Goal: Find specific page/section: Find specific page/section

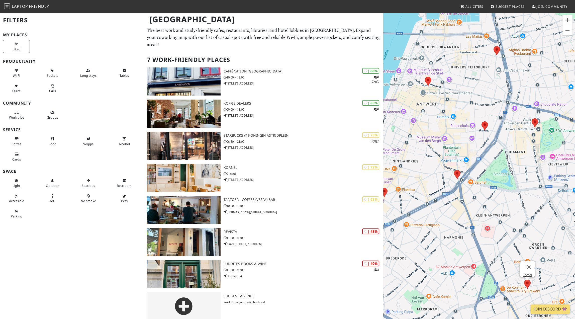
click at [524, 280] on area at bounding box center [524, 280] width 0 height 0
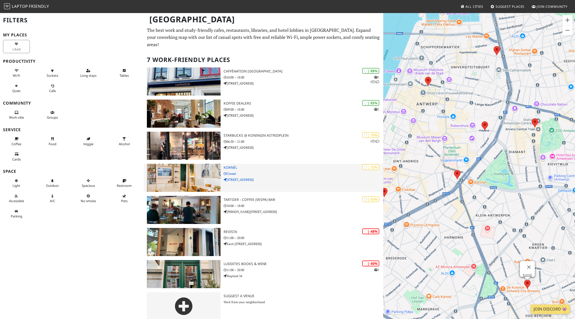
click at [190, 180] on img at bounding box center [184, 178] width 74 height 28
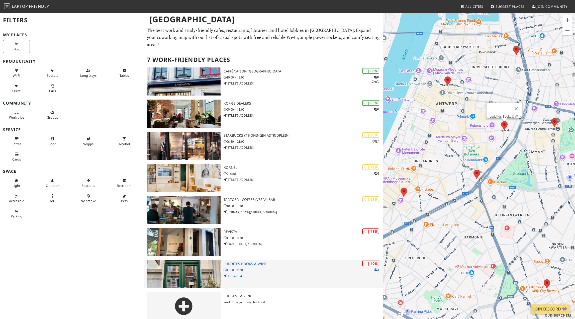
click at [256, 265] on div "| 40% 1 Luddites Books & Wine 11:00 – 20:00 Hopland 34" at bounding box center [304, 274] width 160 height 28
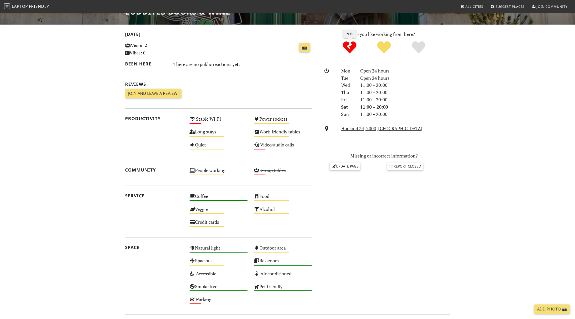
scroll to position [95, 0]
